Goal: Communication & Community: Share content

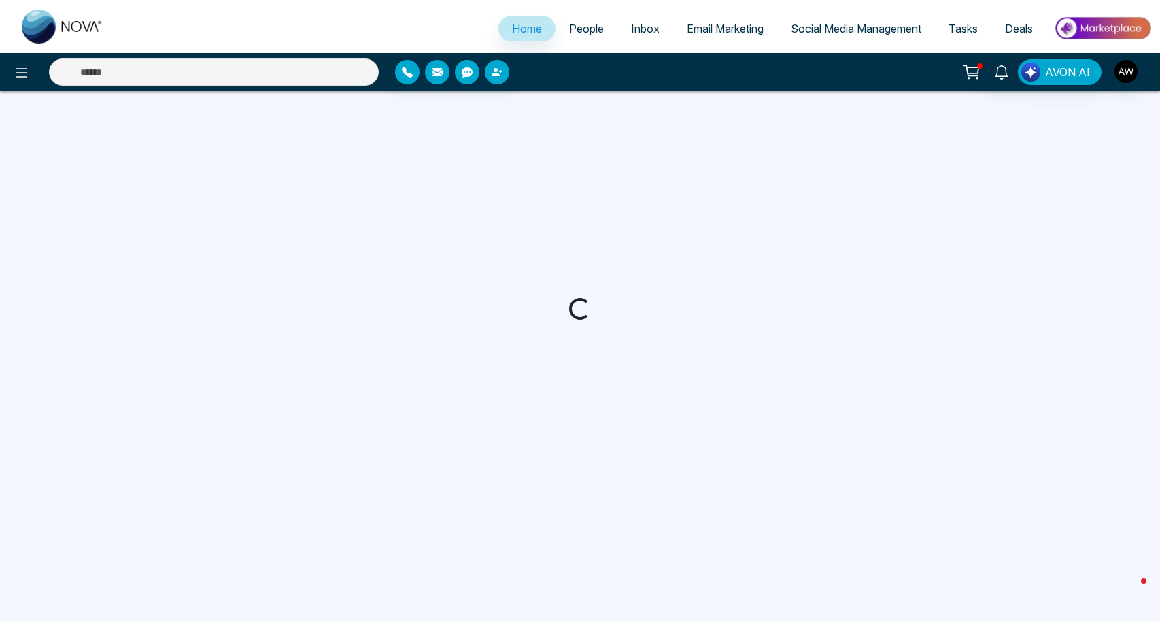
select select "*"
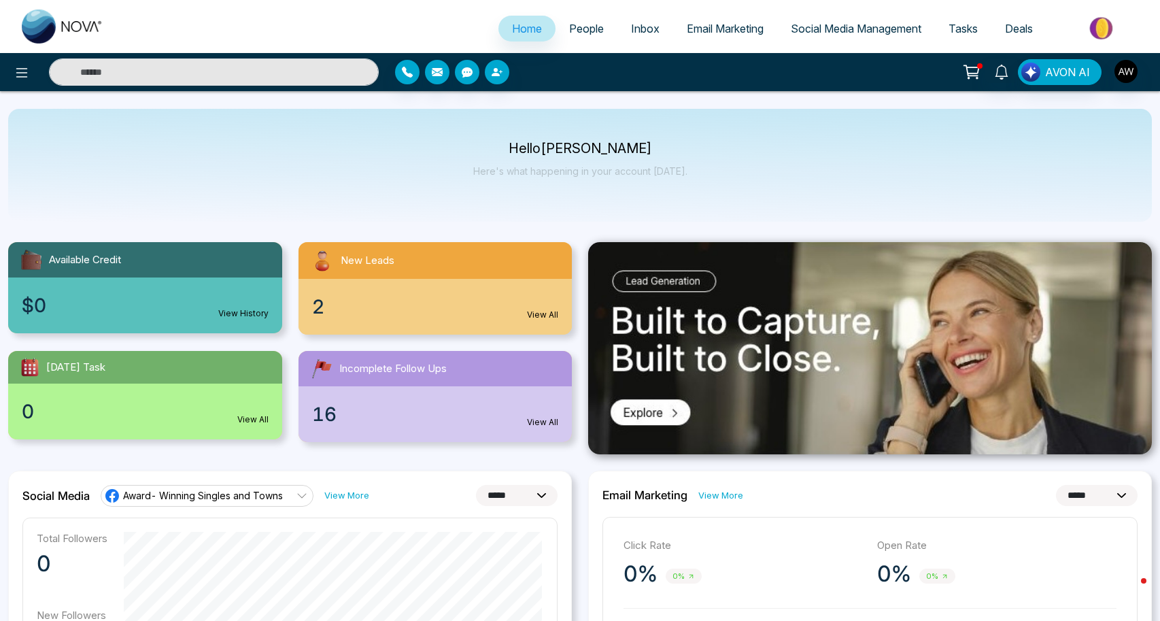
click at [865, 33] on span "Social Media Management" at bounding box center [856, 29] width 131 height 14
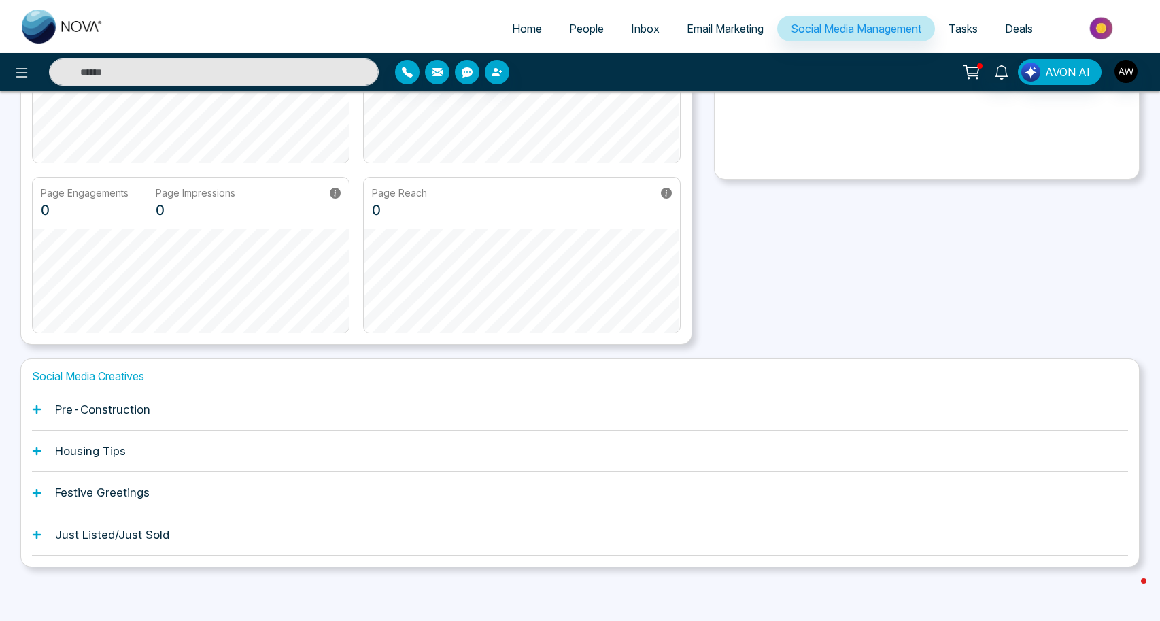
scroll to position [210, 0]
click at [87, 396] on div "Pre-Construction" at bounding box center [580, 409] width 1096 height 41
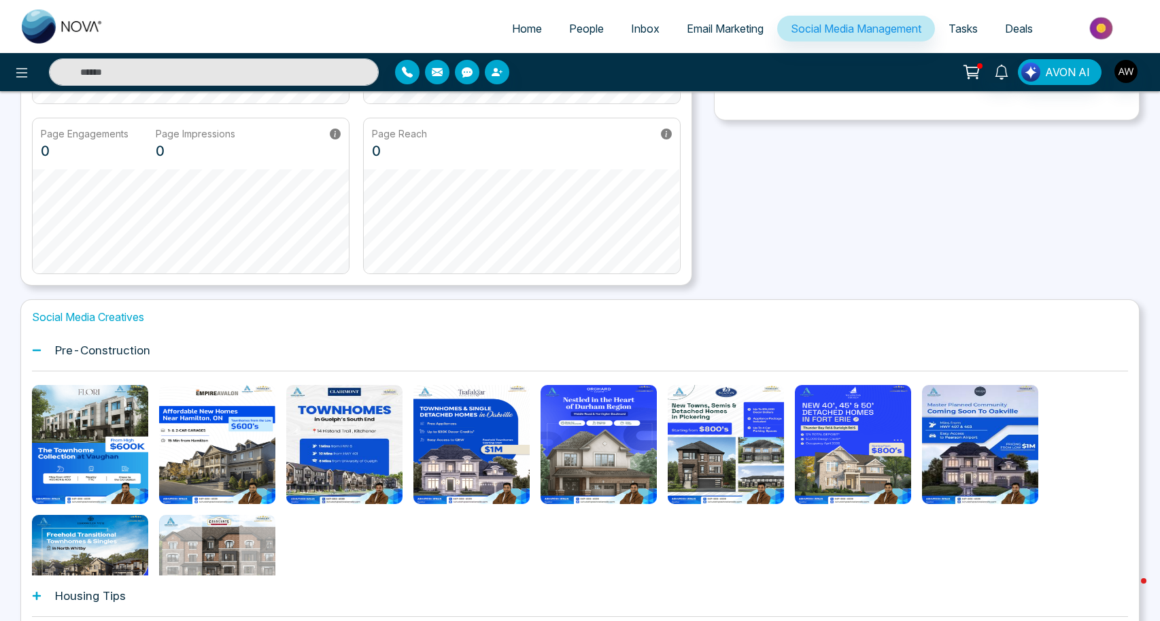
scroll to position [271, 0]
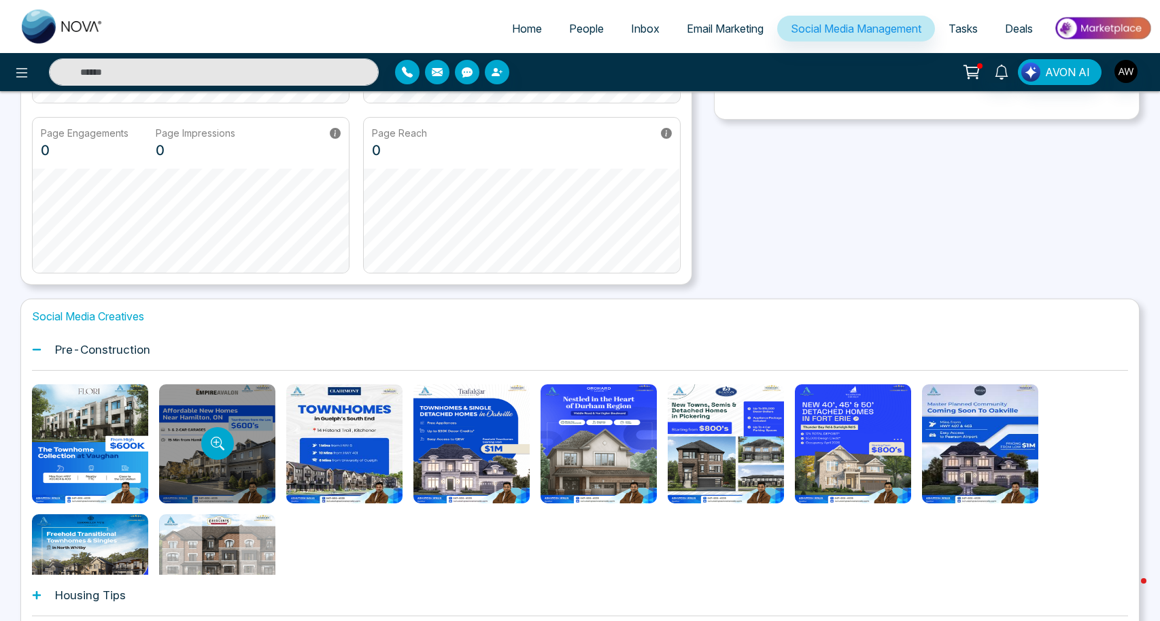
click at [186, 478] on div at bounding box center [217, 443] width 116 height 119
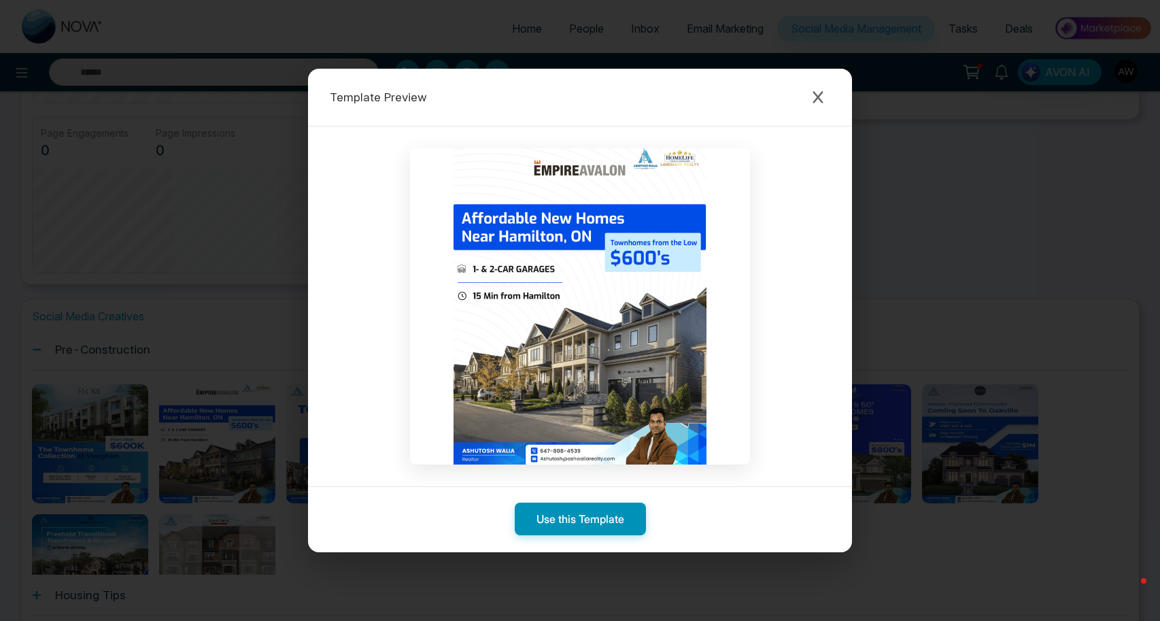
click at [586, 524] on button "Use this Template" at bounding box center [580, 518] width 131 height 33
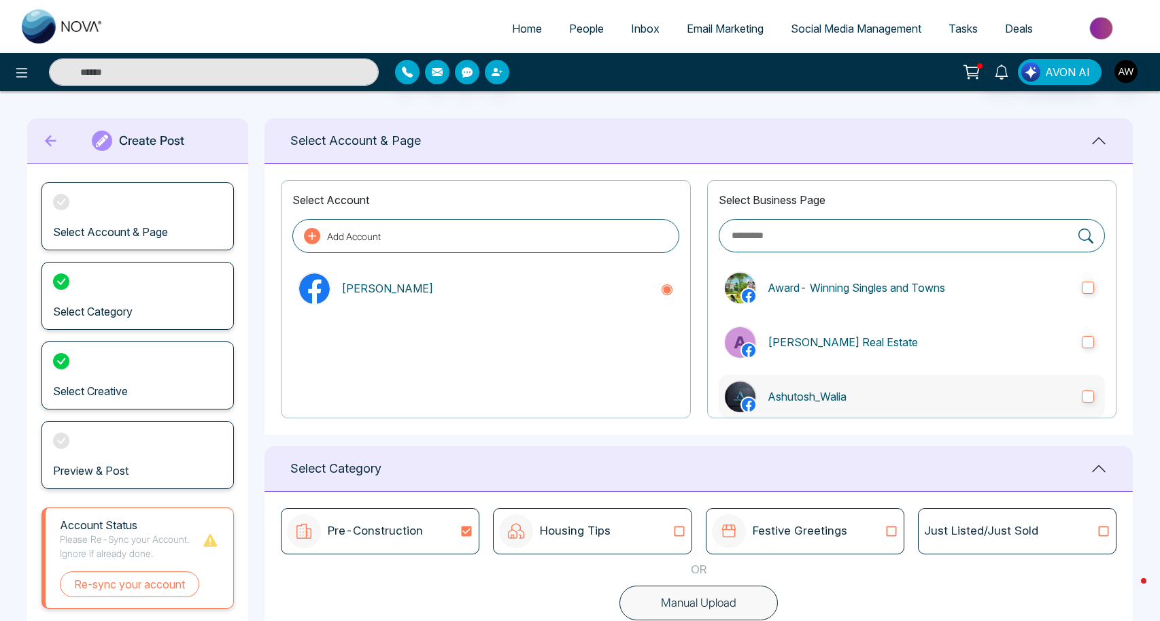
click at [807, 402] on p "Ashutosh_Walia" at bounding box center [918, 396] width 303 height 16
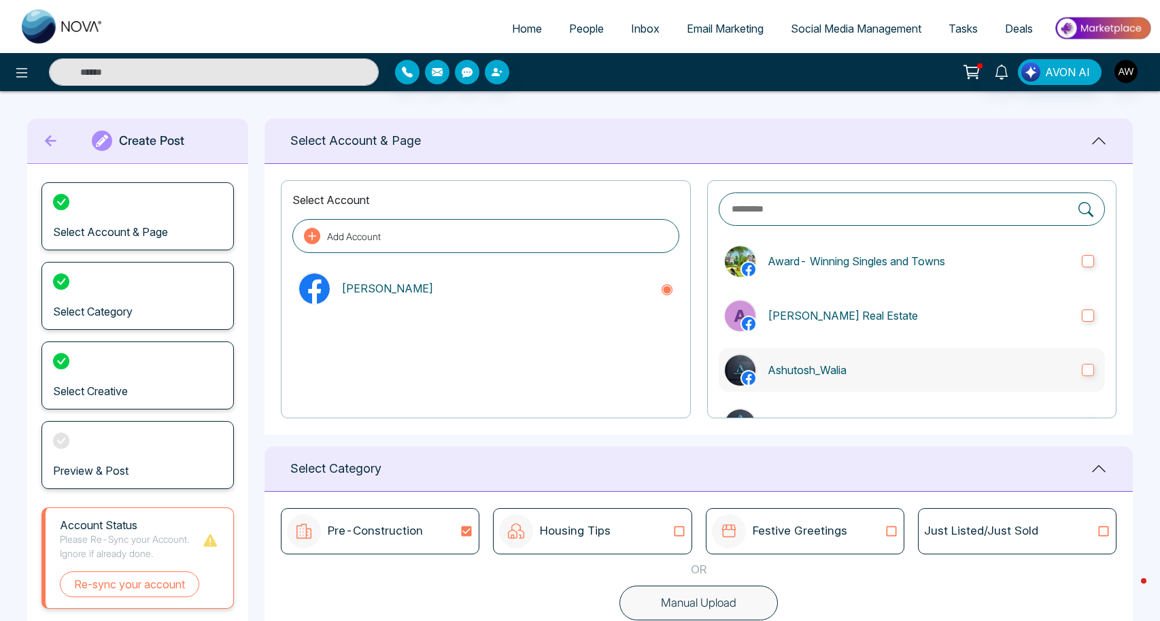
scroll to position [63, 0]
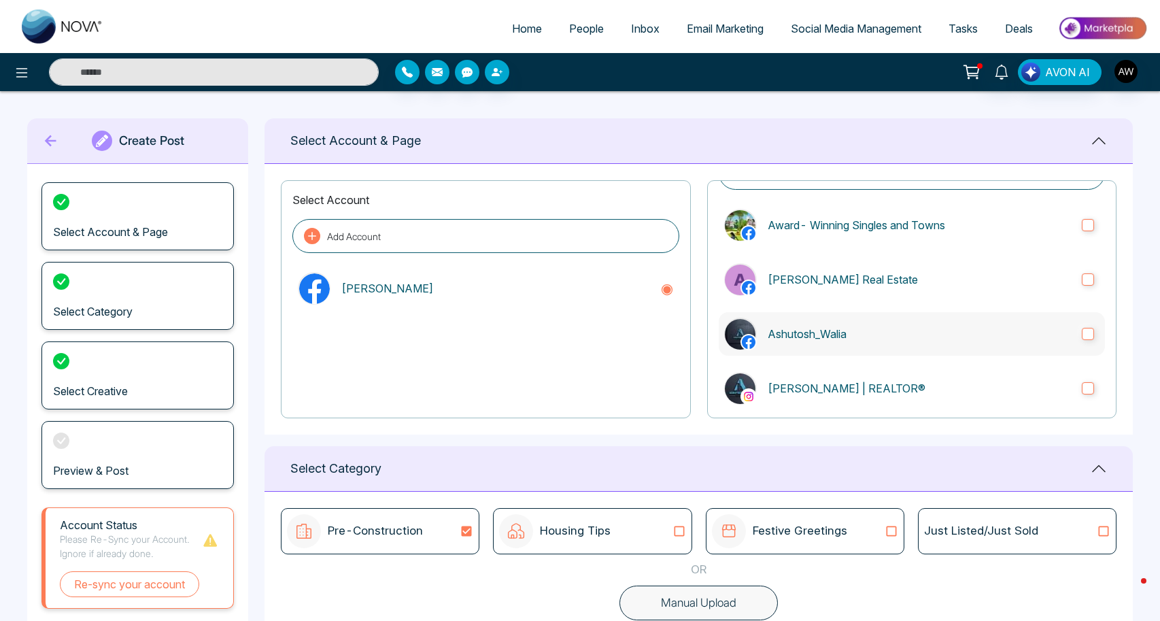
click at [807, 402] on label "[PERSON_NAME] | REALTOR®" at bounding box center [911, 388] width 386 height 44
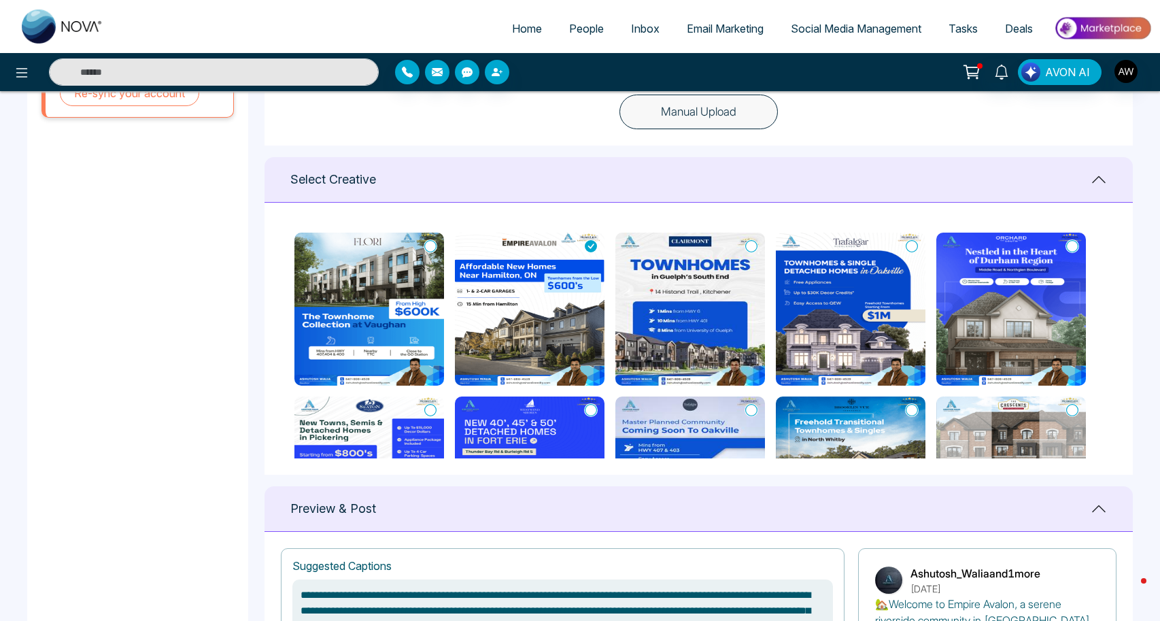
scroll to position [489, 0]
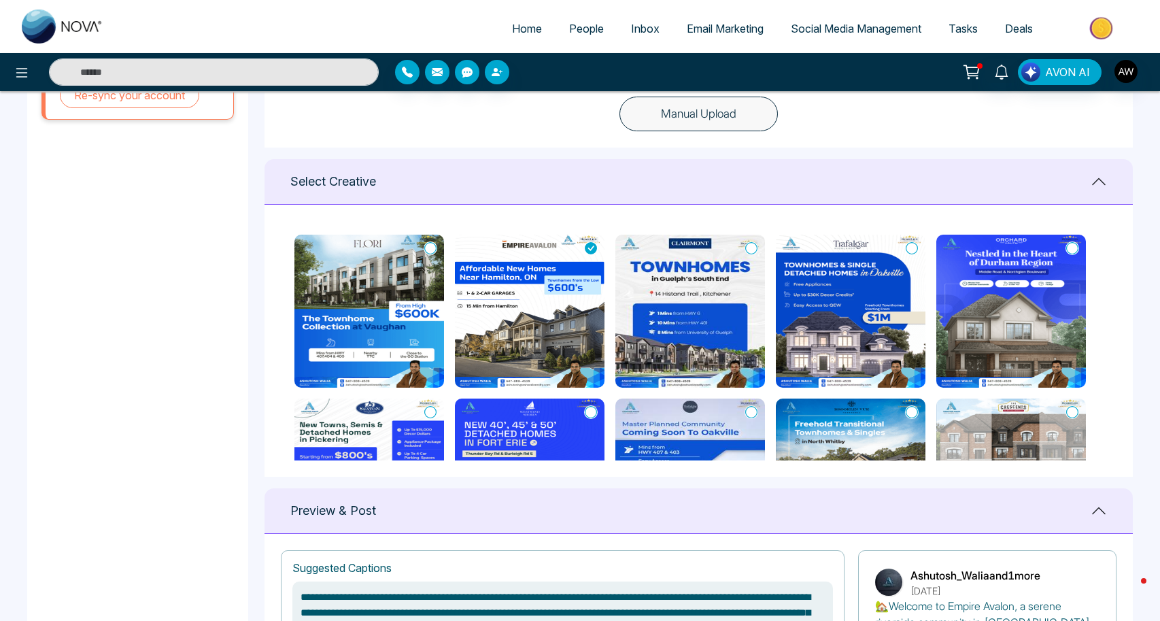
click at [591, 247] on icon at bounding box center [591, 248] width 12 height 14
type textarea "**********"
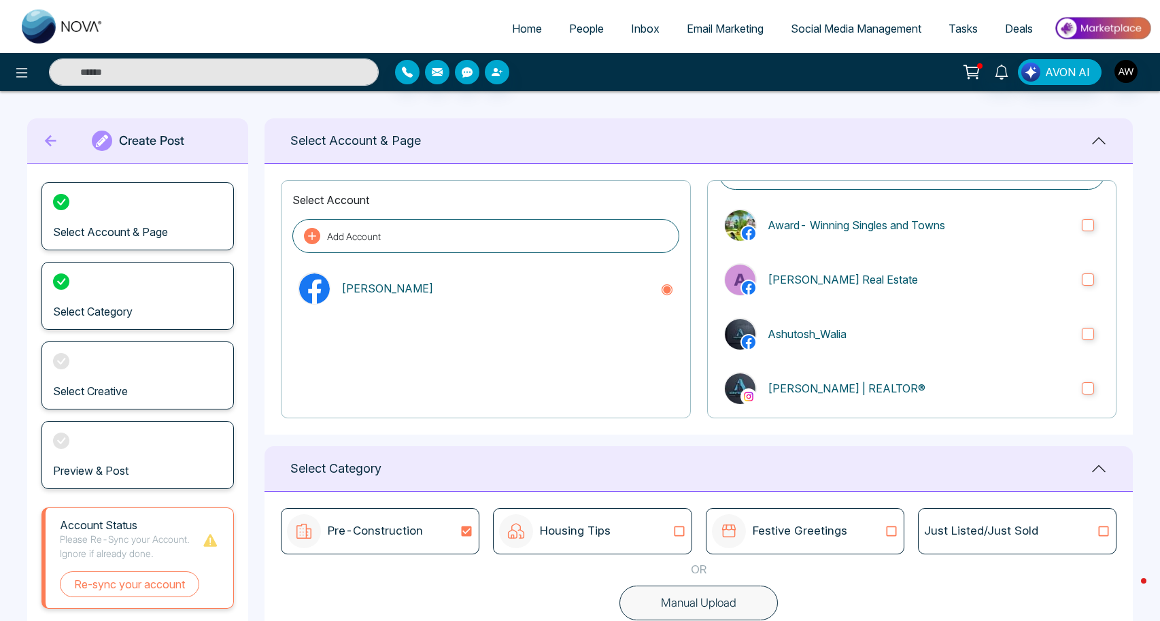
scroll to position [0, 0]
click at [817, 31] on span "Social Media Management" at bounding box center [856, 29] width 131 height 14
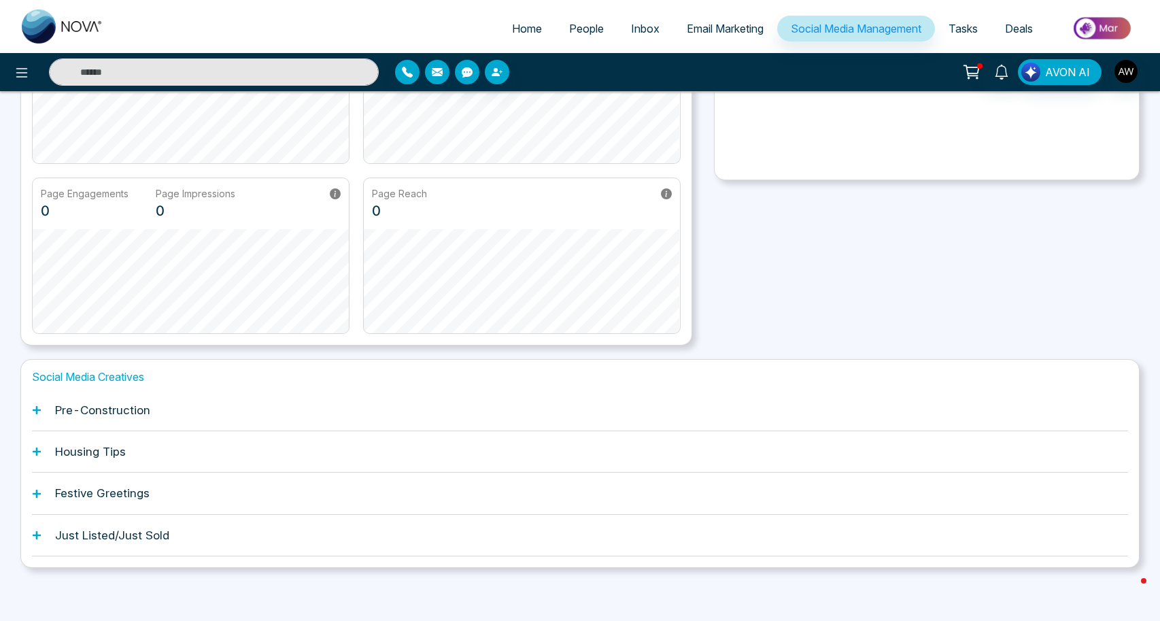
click at [74, 536] on h1 "Just Listed/Just Sold" at bounding box center [112, 535] width 114 height 14
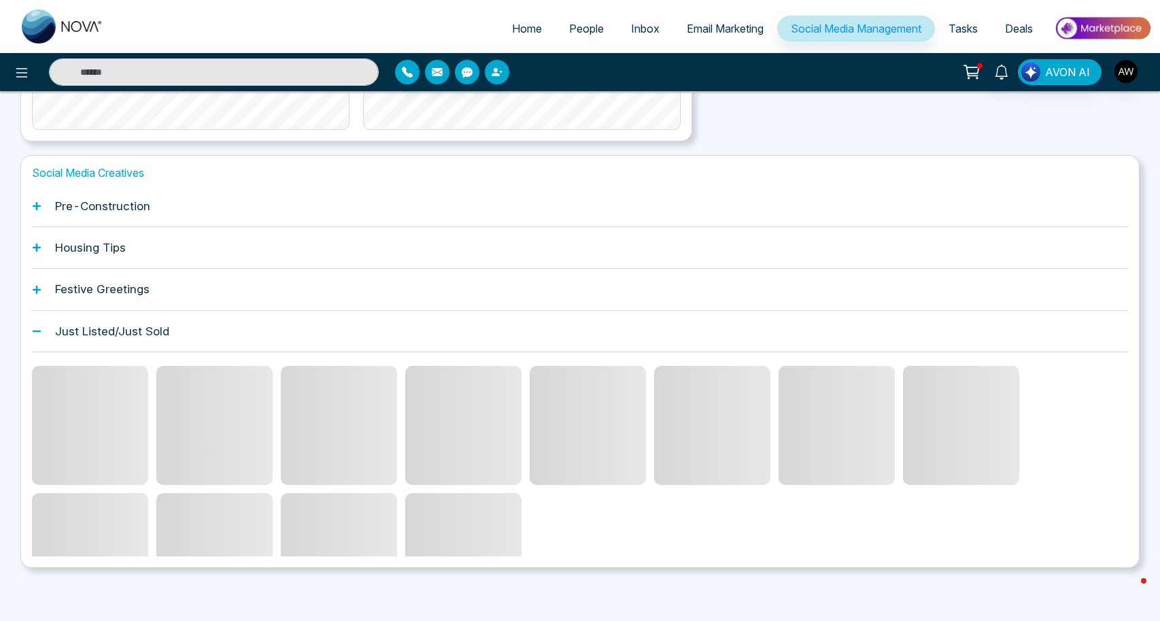
scroll to position [356, 0]
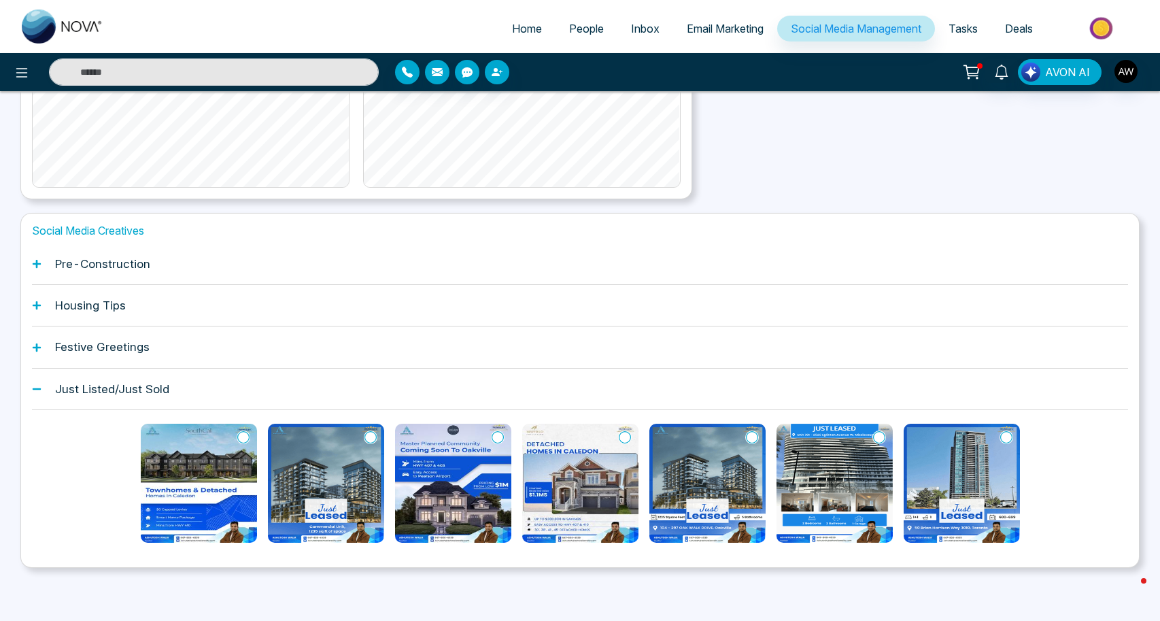
click at [245, 439] on icon at bounding box center [243, 437] width 12 height 14
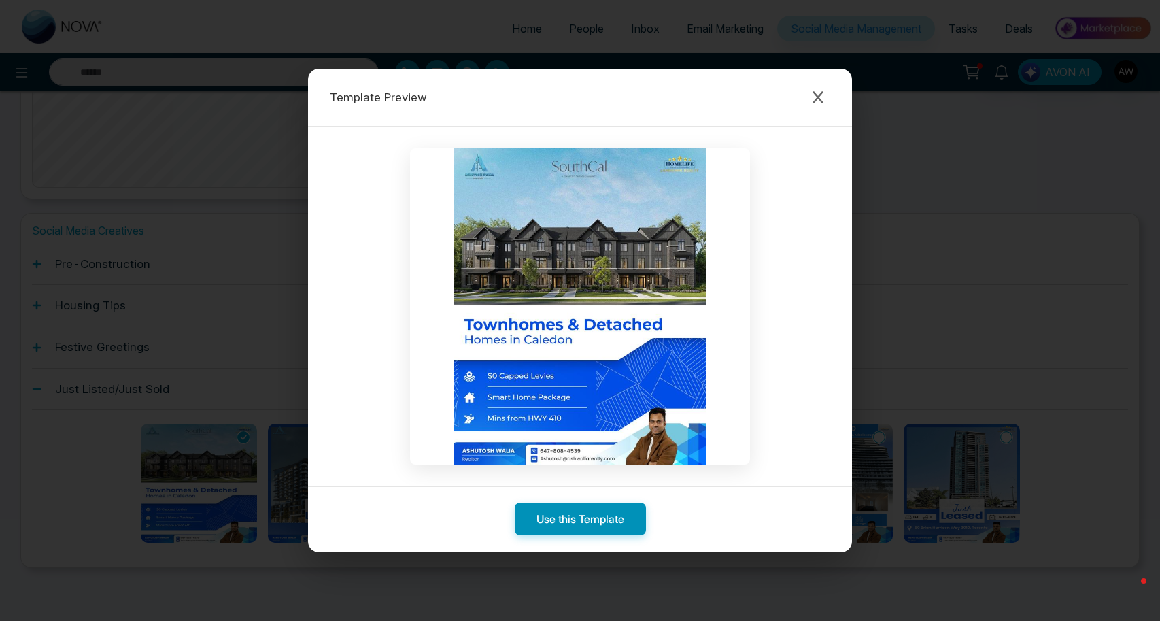
click at [575, 523] on button "Use this Template" at bounding box center [580, 518] width 131 height 33
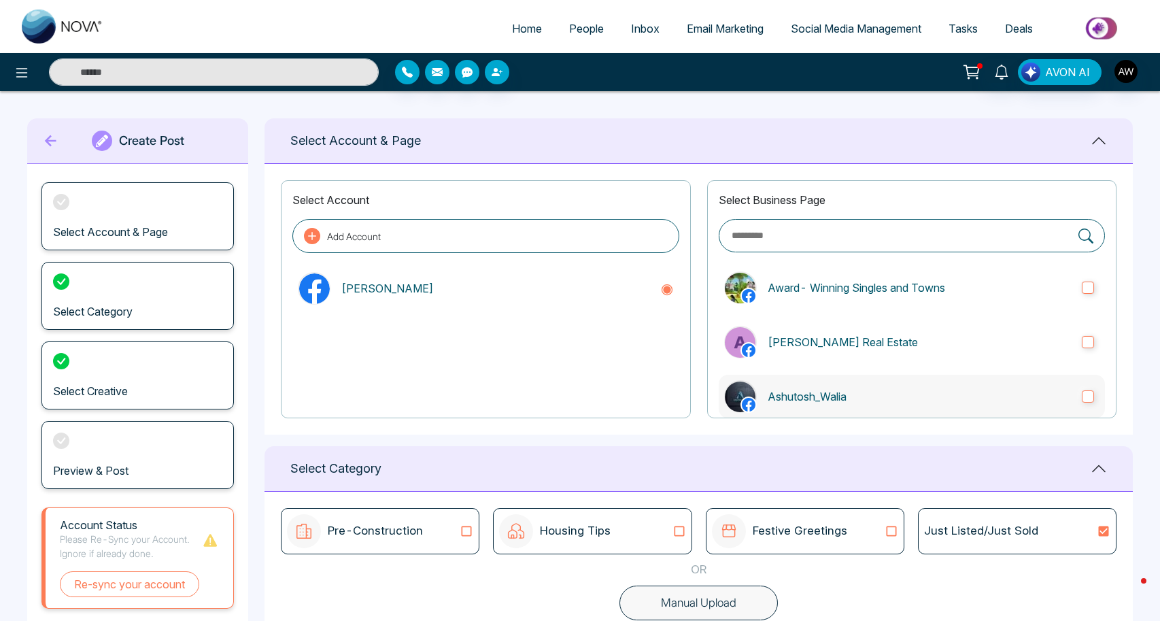
click at [809, 394] on p "Ashutosh_Walia" at bounding box center [918, 396] width 303 height 16
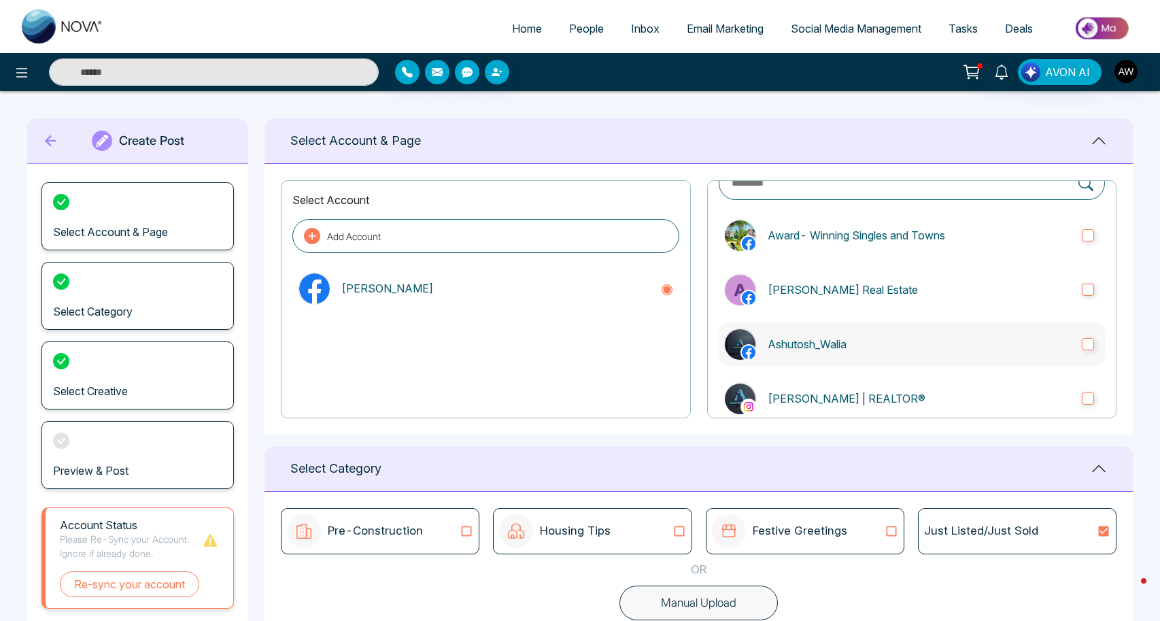
scroll to position [69, 0]
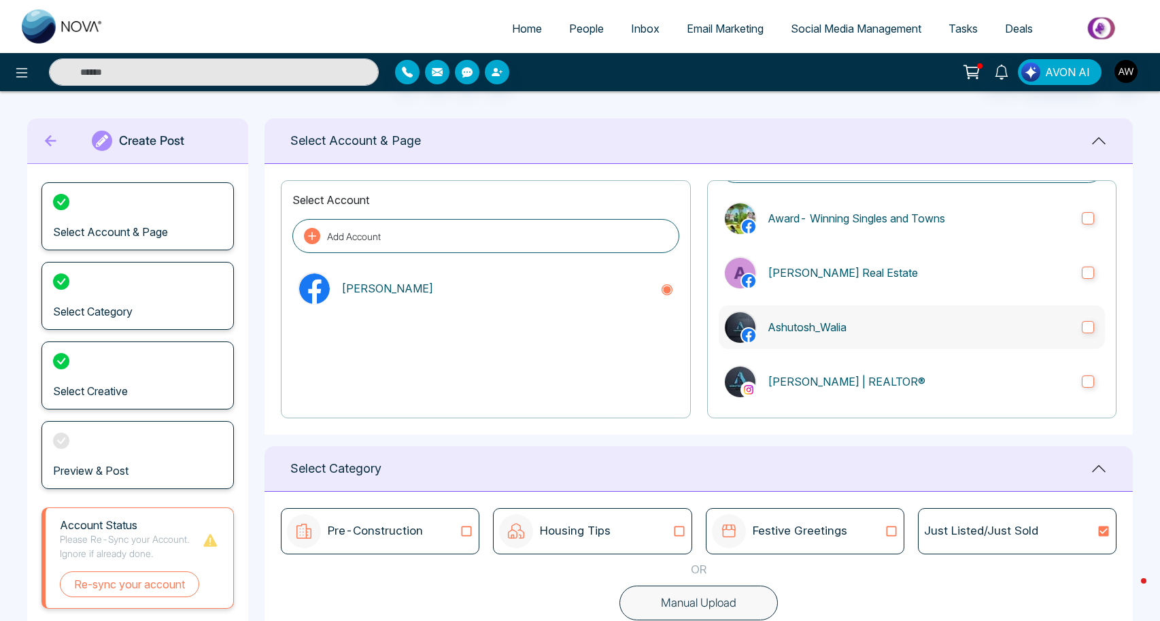
click at [809, 394] on label "[PERSON_NAME] | REALTOR®" at bounding box center [911, 382] width 386 height 44
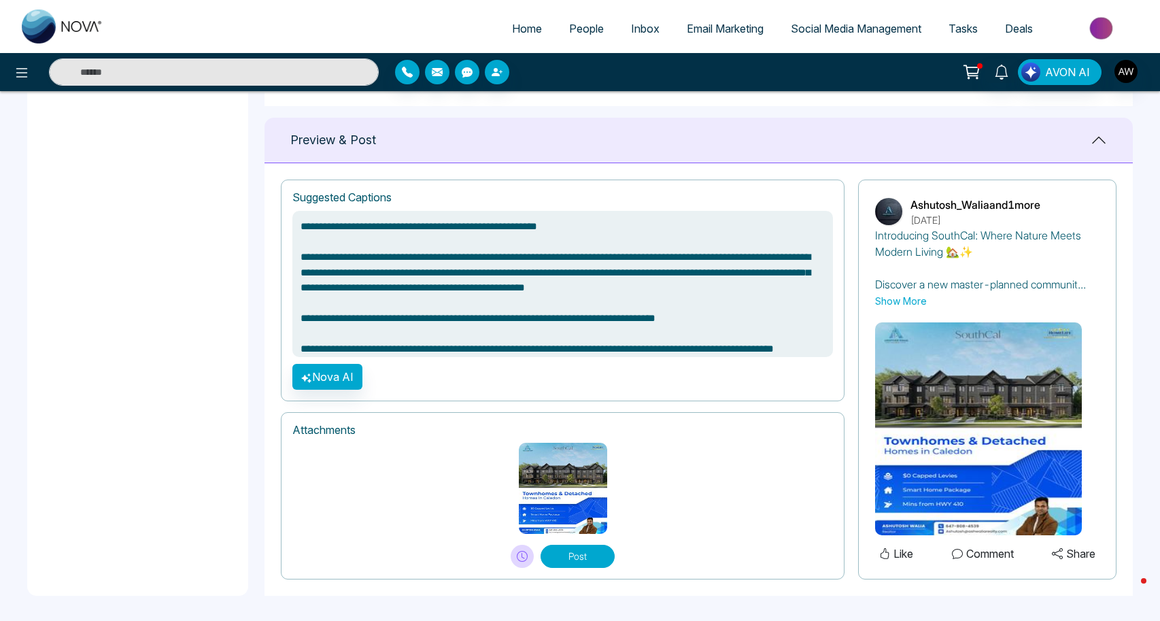
scroll to position [858, 0]
click at [570, 556] on button "Post" at bounding box center [577, 556] width 74 height 23
type textarea "**********"
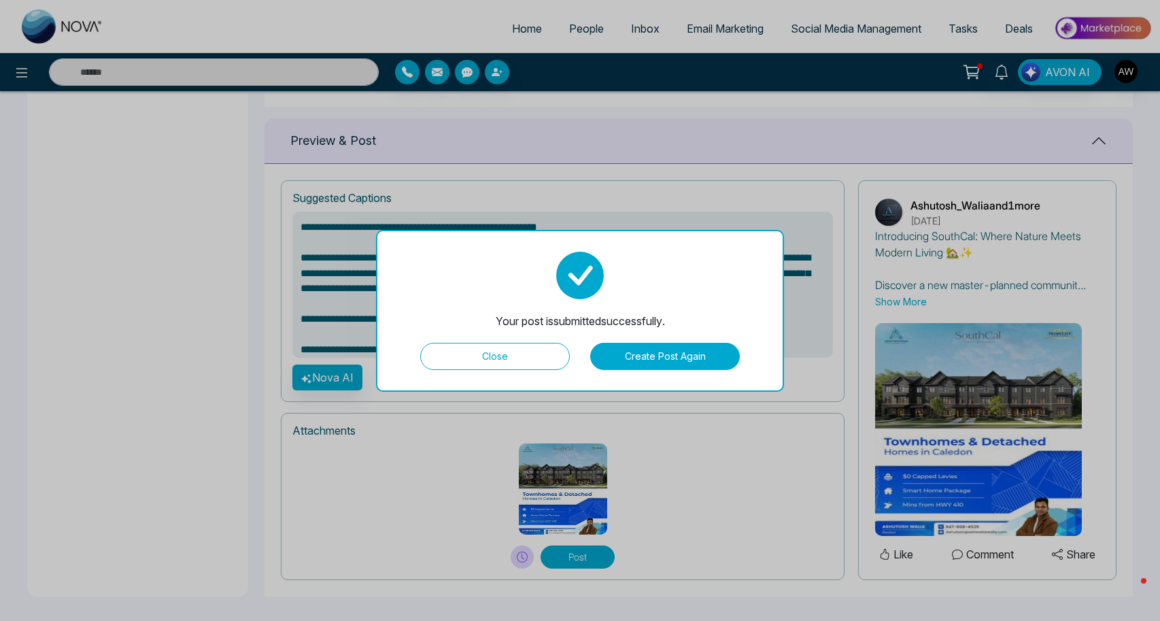
click at [480, 353] on button "Close" at bounding box center [495, 356] width 150 height 27
